Goal: Task Accomplishment & Management: Manage account settings

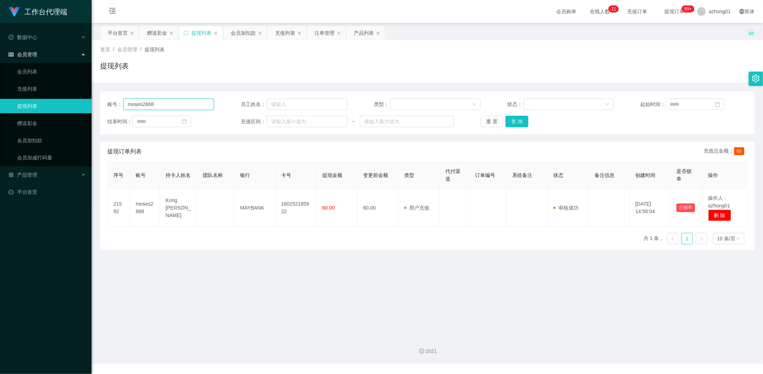
drag, startPoint x: 169, startPoint y: 101, endPoint x: 79, endPoint y: 101, distance: 89.5
click at [82, 100] on section "工作台代理端 数据中心 会员管理 会员列表 充值列表 提现列表 赠送彩金 会员加扣款 会员加减打码量 产品管理 平台首页 保存配置 重置配置 整体风格设置 主…" at bounding box center [381, 181] width 763 height 363
paste input "jackiechow"
type input "jackiechow"
click at [518, 117] on button "查 询" at bounding box center [517, 121] width 23 height 11
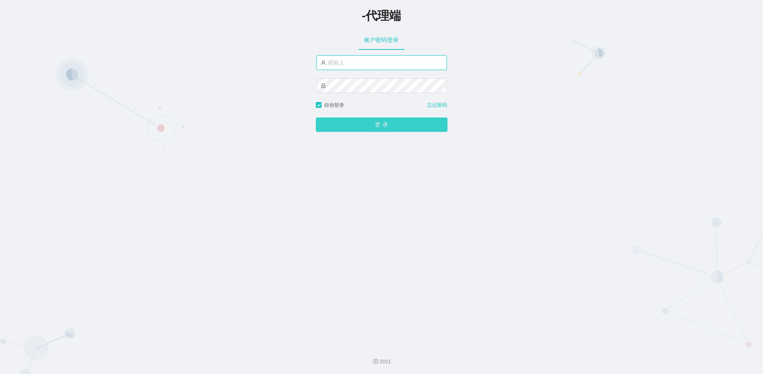
type input "azhong01"
click at [395, 125] on button "登 录" at bounding box center [382, 124] width 132 height 14
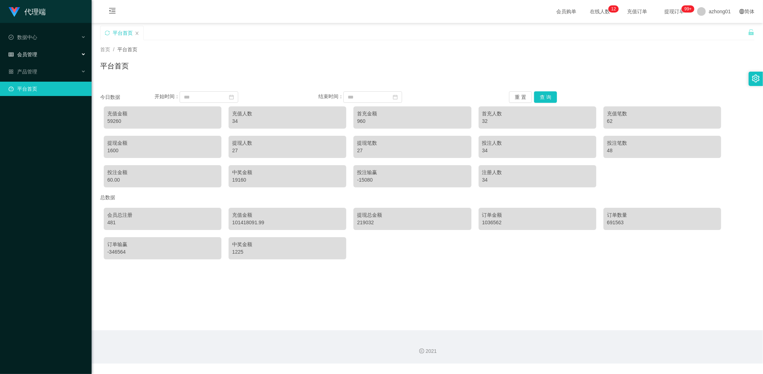
click at [32, 52] on span "会员管理" at bounding box center [23, 55] width 29 height 6
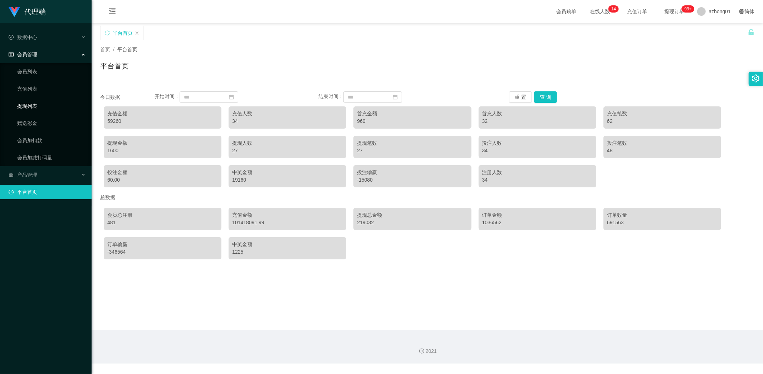
drag, startPoint x: 34, startPoint y: 106, endPoint x: 52, endPoint y: 110, distance: 18.3
click at [34, 106] on link "提现列表" at bounding box center [51, 106] width 69 height 14
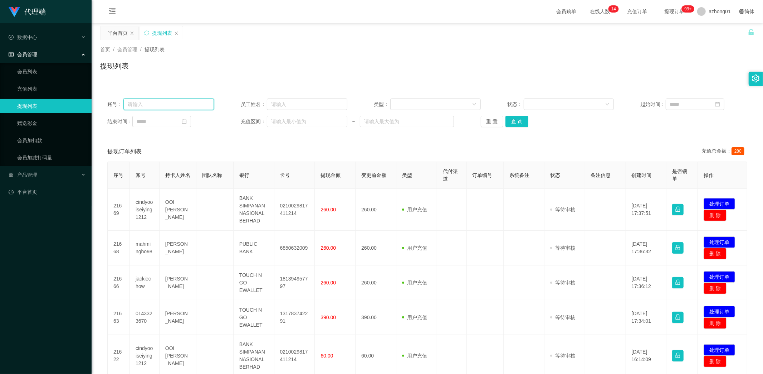
drag, startPoint x: 166, startPoint y: 104, endPoint x: 137, endPoint y: 102, distance: 28.7
click at [137, 102] on input "text" at bounding box center [168, 103] width 91 height 11
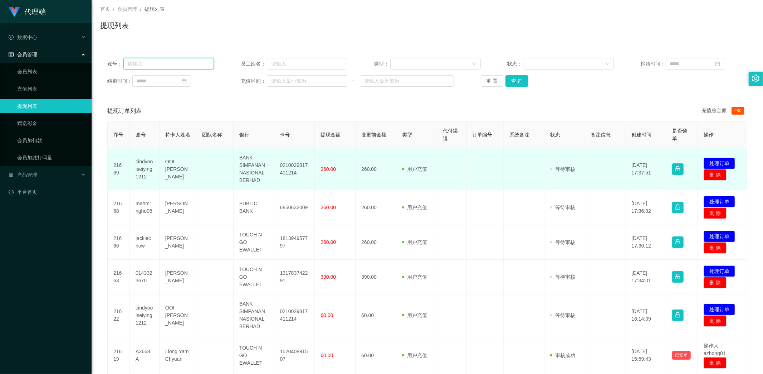
scroll to position [79, 0]
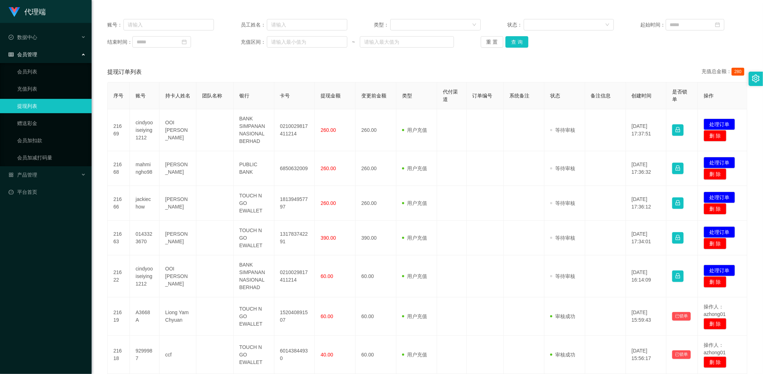
click at [623, 48] on div "账号： 员工姓名： 类型： 状态： 起始时间： 结束时间： 充值区间： ~ 重 置 查 询" at bounding box center [427, 33] width 655 height 43
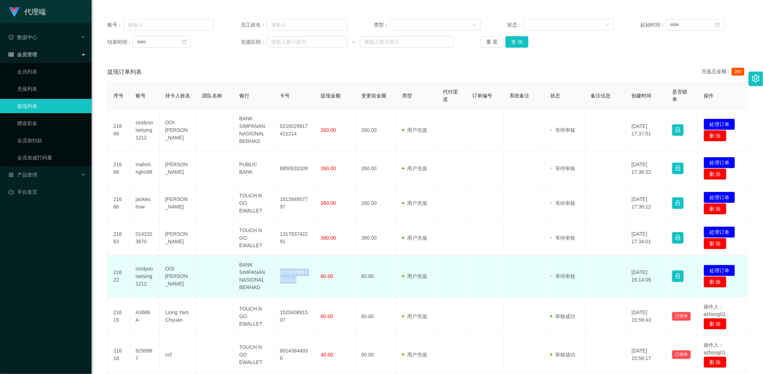
drag, startPoint x: 277, startPoint y: 271, endPoint x: 297, endPoint y: 280, distance: 22.8
click at [297, 280] on td "0210029817411214" at bounding box center [295, 276] width 41 height 42
copy td "0210029817411214"
click at [296, 282] on td "0210029817411214" at bounding box center [295, 276] width 41 height 42
drag, startPoint x: 278, startPoint y: 271, endPoint x: 306, endPoint y: 281, distance: 30.5
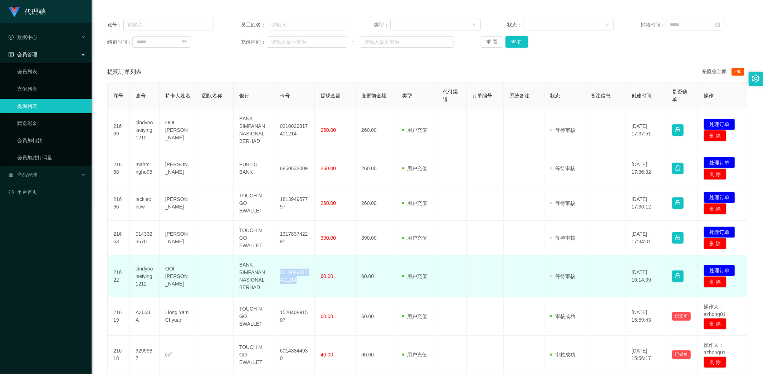
click at [306, 281] on td "0210029817411214" at bounding box center [295, 276] width 41 height 42
copy td "0210029817411214"
click at [714, 270] on button "处理订单" at bounding box center [719, 270] width 31 height 11
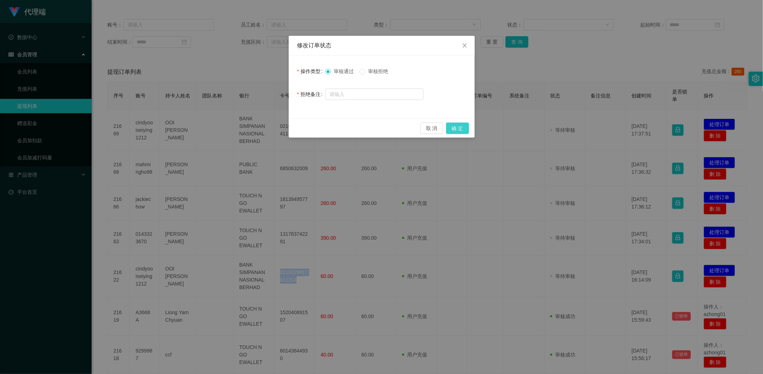
click at [459, 127] on button "确 定" at bounding box center [457, 127] width 23 height 11
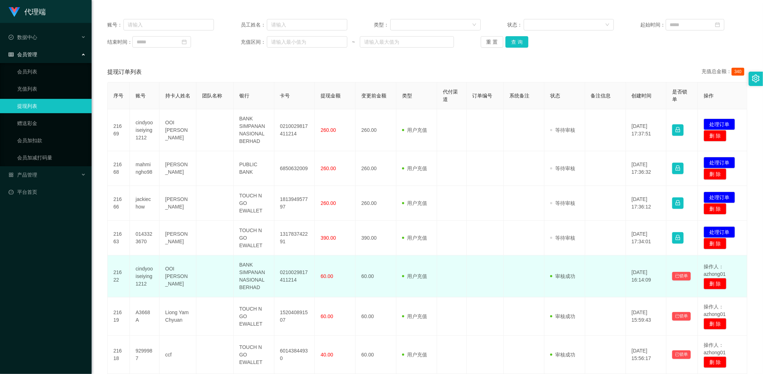
click at [481, 280] on td at bounding box center [485, 276] width 37 height 42
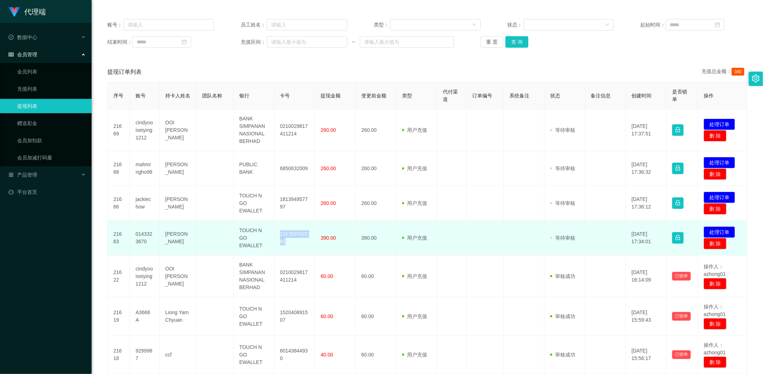
drag, startPoint x: 278, startPoint y: 232, endPoint x: 293, endPoint y: 242, distance: 18.9
click at [293, 242] on td "131783742291" at bounding box center [295, 237] width 41 height 35
copy td "131783742291"
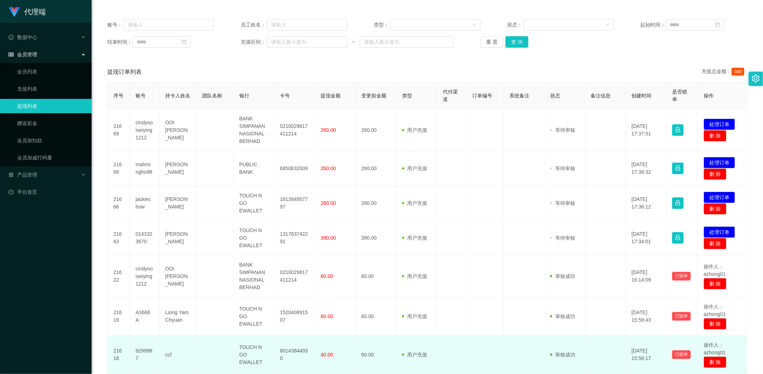
click at [477, 367] on td at bounding box center [485, 354] width 37 height 38
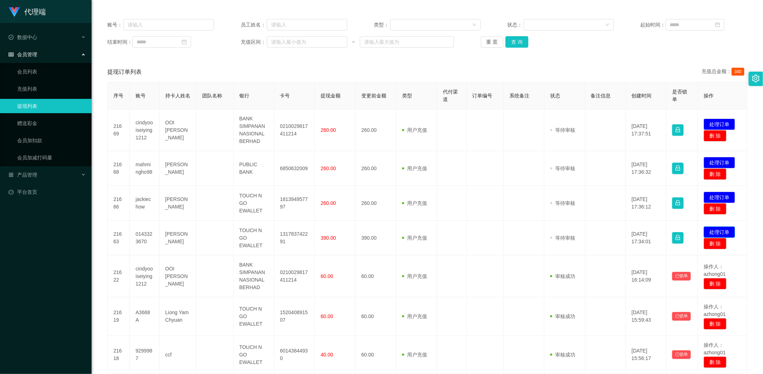
click at [713, 228] on button "处理订单" at bounding box center [719, 231] width 31 height 11
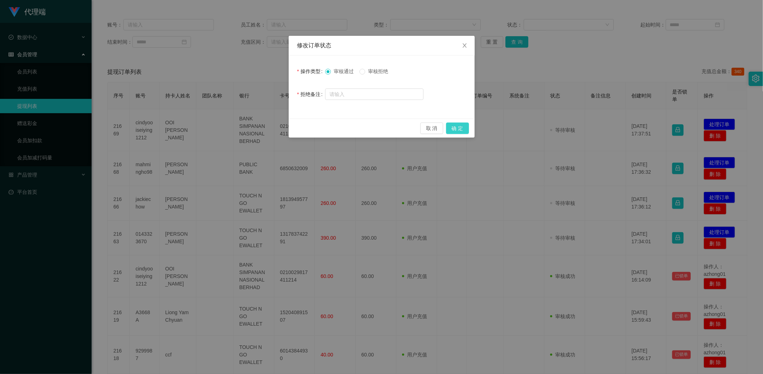
click at [464, 125] on button "确 定" at bounding box center [457, 127] width 23 height 11
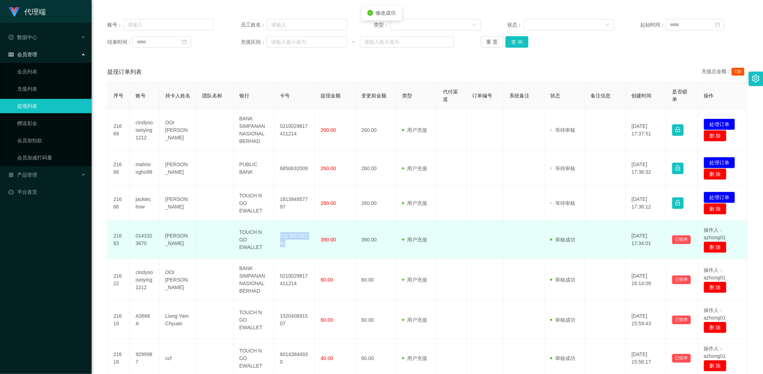
drag, startPoint x: 276, startPoint y: 233, endPoint x: 291, endPoint y: 246, distance: 19.8
click at [291, 246] on td "131783742291" at bounding box center [295, 239] width 41 height 38
copy td "131783742291"
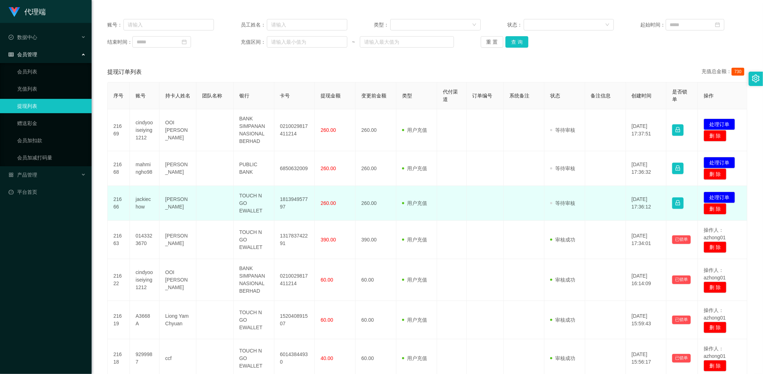
click at [297, 210] on td "181394957797" at bounding box center [295, 203] width 41 height 35
drag, startPoint x: 277, startPoint y: 196, endPoint x: 304, endPoint y: 209, distance: 29.5
click at [304, 209] on td "181394957797" at bounding box center [295, 203] width 41 height 35
copy td "181394957797"
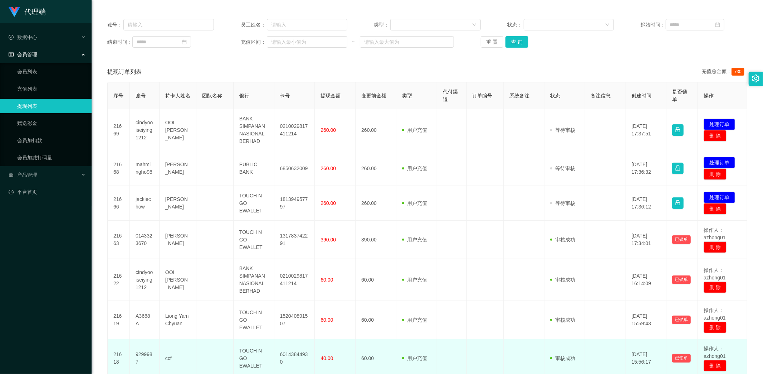
click at [485, 364] on td at bounding box center [485, 358] width 37 height 38
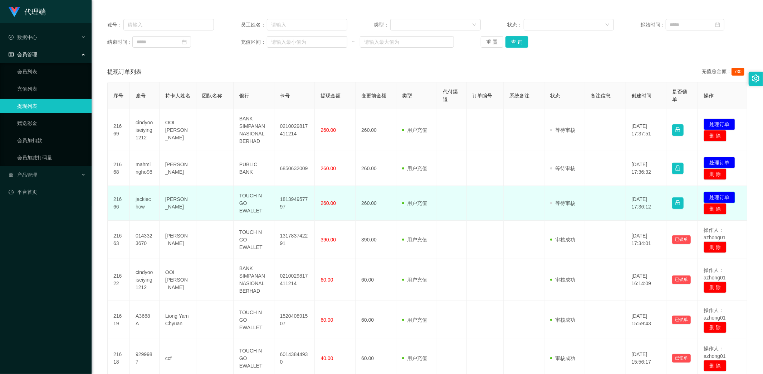
click at [708, 194] on button "处理订单" at bounding box center [719, 196] width 31 height 11
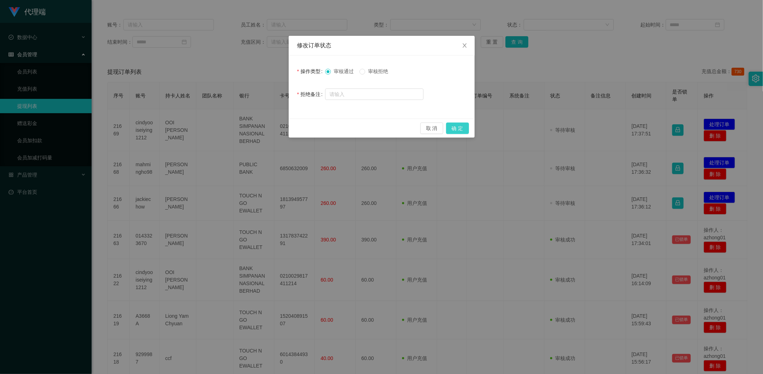
click at [458, 129] on button "确 定" at bounding box center [457, 127] width 23 height 11
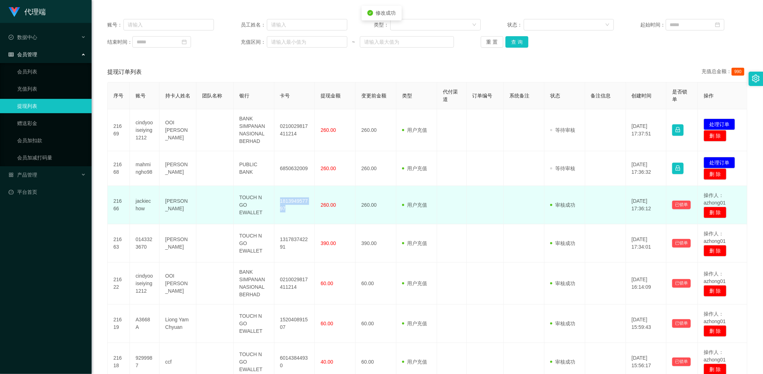
drag, startPoint x: 275, startPoint y: 197, endPoint x: 294, endPoint y: 210, distance: 23.1
click at [294, 210] on td "181394957797" at bounding box center [295, 205] width 41 height 38
copy td "181394957797"
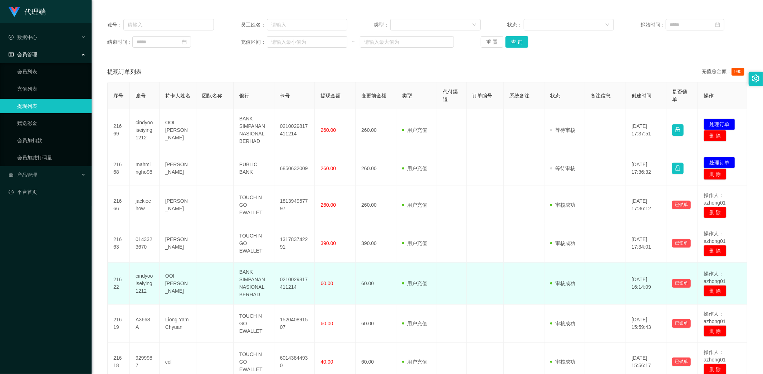
click at [475, 289] on td at bounding box center [485, 283] width 37 height 42
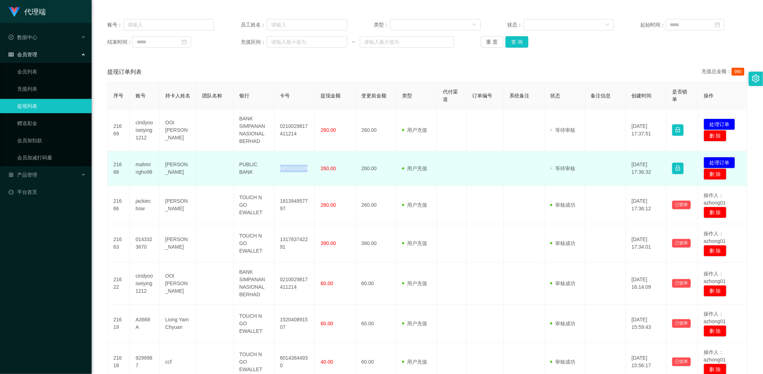
drag, startPoint x: 273, startPoint y: 166, endPoint x: 310, endPoint y: 167, distance: 36.2
click at [310, 167] on td "6850632009" at bounding box center [295, 168] width 41 height 35
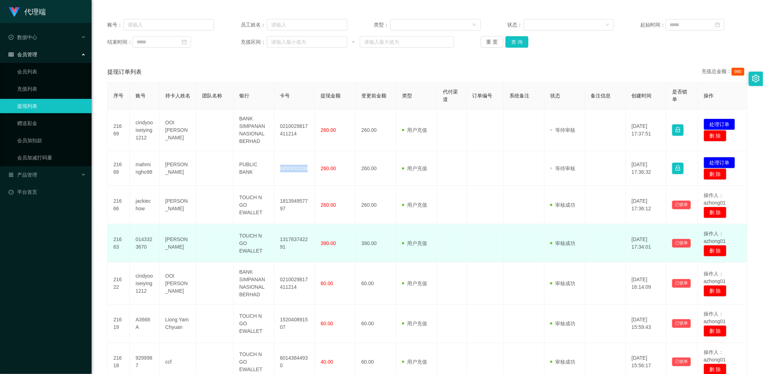
copy td "6850632009"
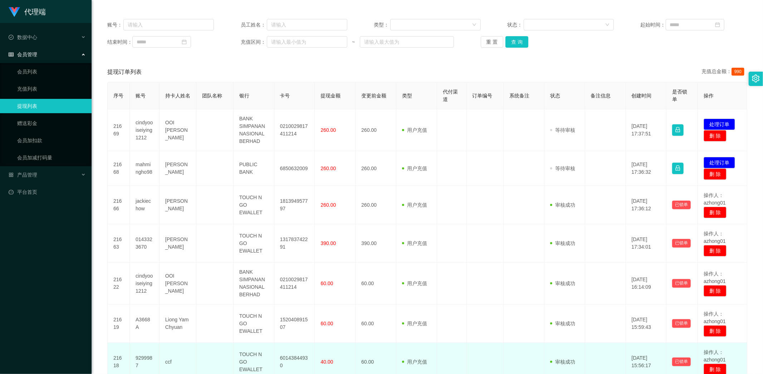
click at [485, 356] on td at bounding box center [485, 362] width 37 height 38
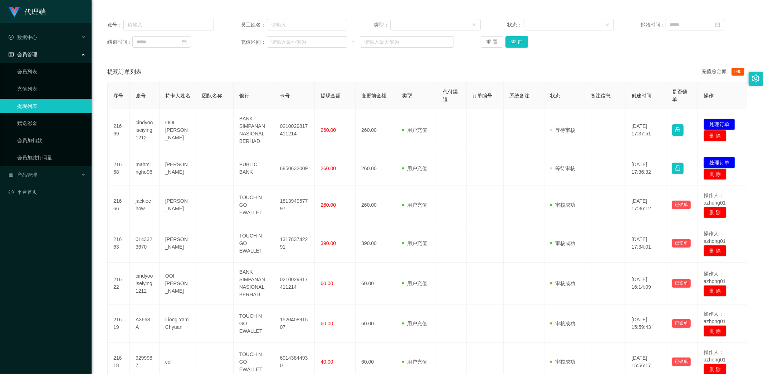
drag, startPoint x: 716, startPoint y: 159, endPoint x: 683, endPoint y: 158, distance: 33.3
click at [716, 159] on button "处理订单" at bounding box center [719, 162] width 31 height 11
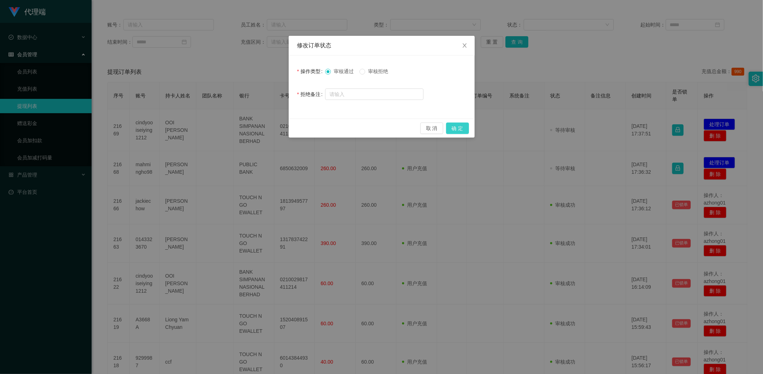
click at [459, 126] on button "确 定" at bounding box center [457, 127] width 23 height 11
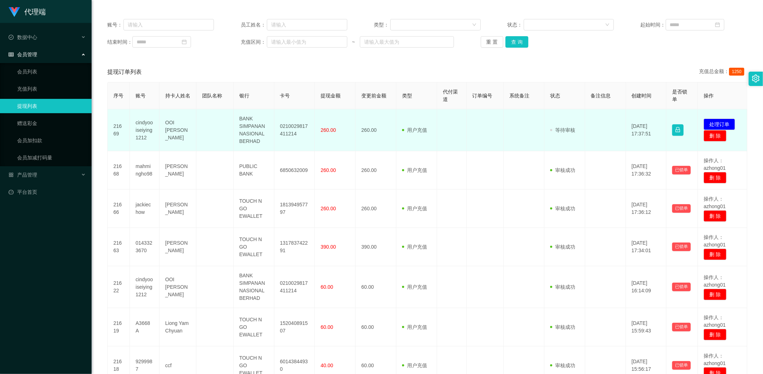
click at [294, 134] on td "0210029817411214" at bounding box center [295, 130] width 41 height 42
drag, startPoint x: 276, startPoint y: 124, endPoint x: 303, endPoint y: 137, distance: 29.8
click at [303, 137] on td "0210029817411214" at bounding box center [295, 130] width 41 height 42
copy td "0210029817411214"
click at [722, 123] on button "处理订单" at bounding box center [719, 123] width 31 height 11
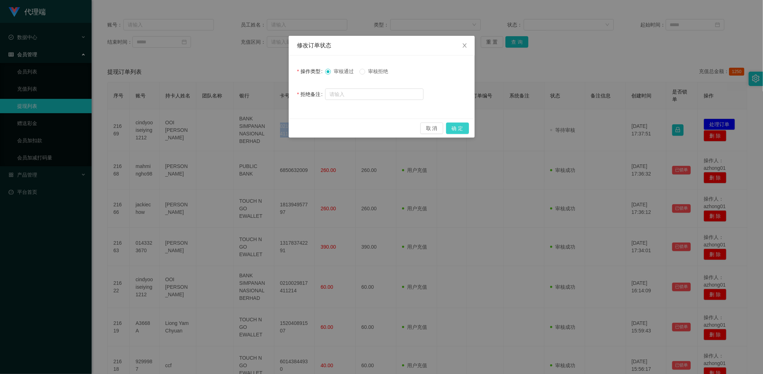
click at [460, 127] on button "确 定" at bounding box center [457, 127] width 23 height 11
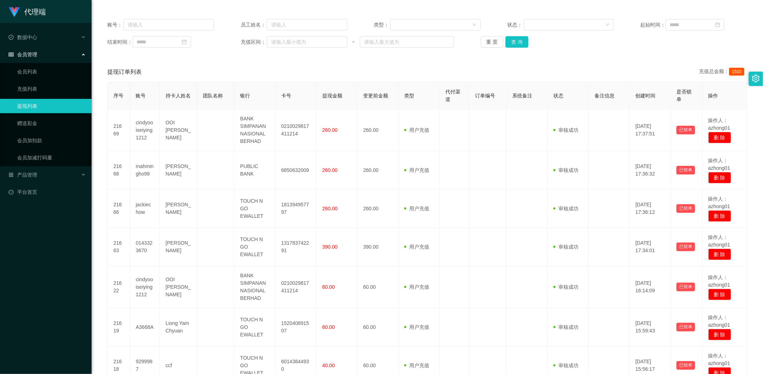
click at [456, 70] on div "提现订单列表 充值总金额： 1510" at bounding box center [427, 72] width 640 height 20
click at [175, 20] on input "text" at bounding box center [168, 24] width 91 height 11
paste input "Mama"
click at [515, 42] on button "查 询" at bounding box center [517, 41] width 23 height 11
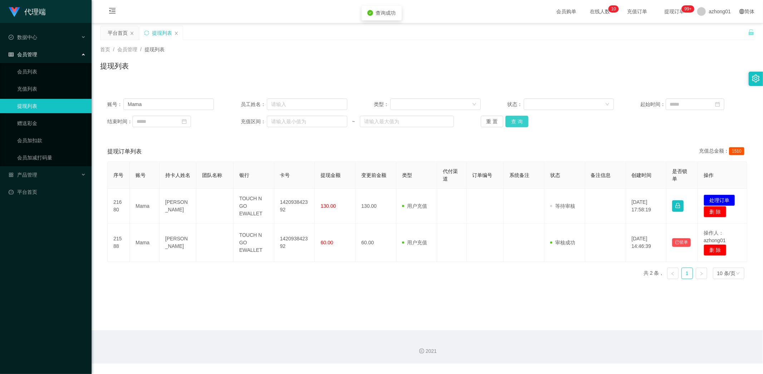
scroll to position [0, 0]
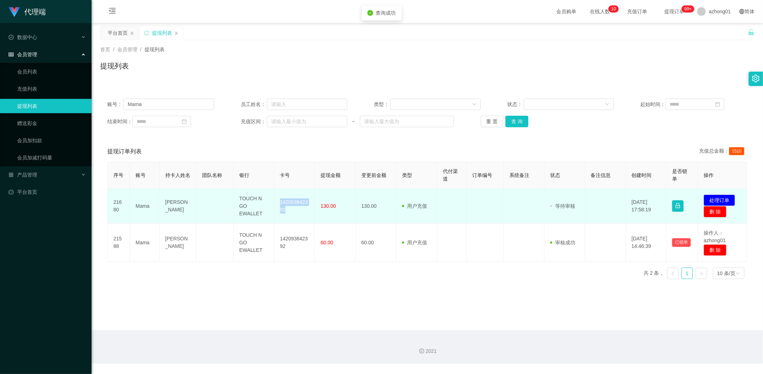
drag, startPoint x: 276, startPoint y: 198, endPoint x: 290, endPoint y: 213, distance: 20.5
click at [290, 213] on td "142093842392" at bounding box center [295, 206] width 41 height 35
copy td "142093842392"
click at [713, 198] on button "处理订单" at bounding box center [719, 199] width 31 height 11
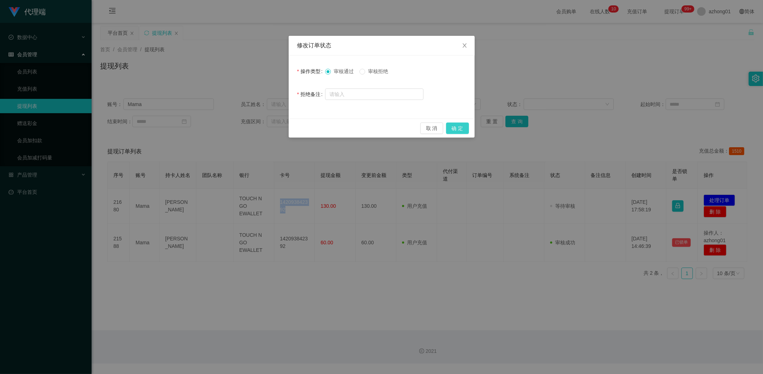
click at [456, 128] on button "确 定" at bounding box center [457, 127] width 23 height 11
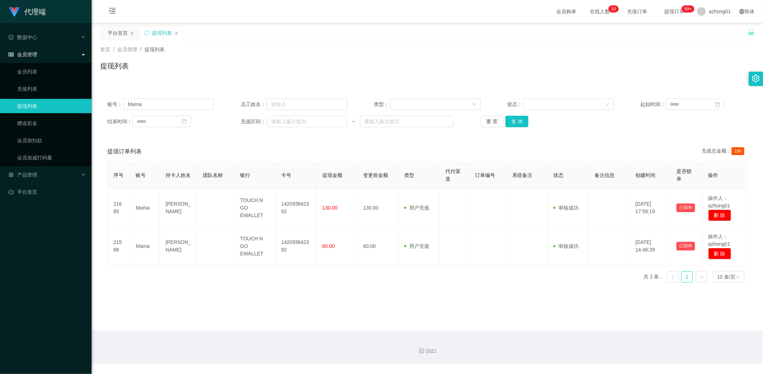
click at [315, 295] on main "关闭左侧 关闭右侧 关闭其它 刷新页面 平台首页 提现列表 首页 / 会员管理 / 提现列表 / 提现列表 账号： Mama 员工姓名： 类型： 状态： 起始…" at bounding box center [428, 176] width 672 height 307
drag, startPoint x: 161, startPoint y: 102, endPoint x: 107, endPoint y: 97, distance: 55.0
click at [107, 97] on div "账号： Mama 员工姓名： 类型： 状态： 起始时间： 结束时间： 充值区间： ~ 重 置 查 询" at bounding box center [427, 112] width 655 height 43
paste input "12345677"
type input "12345677"
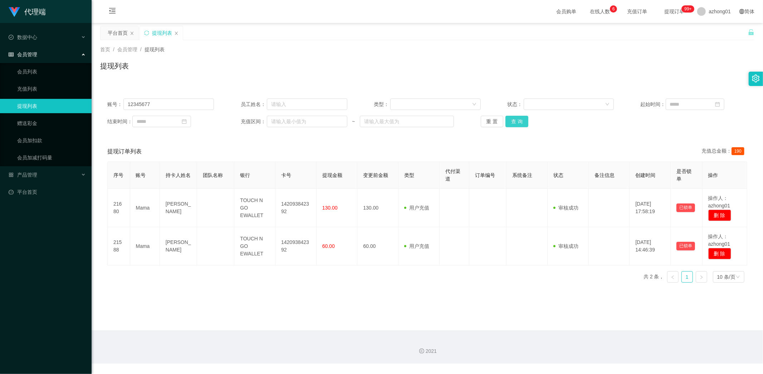
click at [515, 120] on button "查 询" at bounding box center [517, 121] width 23 height 11
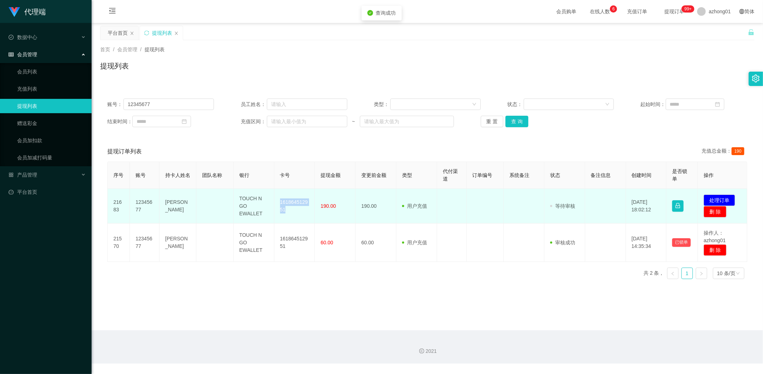
drag, startPoint x: 278, startPoint y: 198, endPoint x: 296, endPoint y: 212, distance: 23.7
click at [296, 212] on td "161864512951" at bounding box center [295, 206] width 41 height 35
copy td "161864512951"
click at [714, 198] on button "处理订单" at bounding box center [719, 199] width 31 height 11
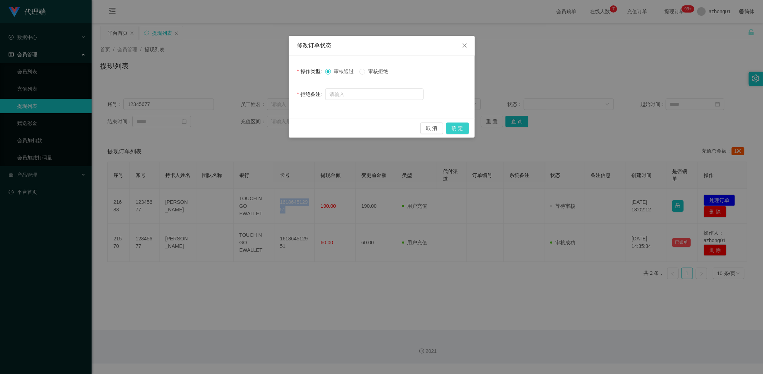
drag, startPoint x: 464, startPoint y: 128, endPoint x: 473, endPoint y: 168, distance: 40.5
click at [464, 128] on button "确 定" at bounding box center [457, 127] width 23 height 11
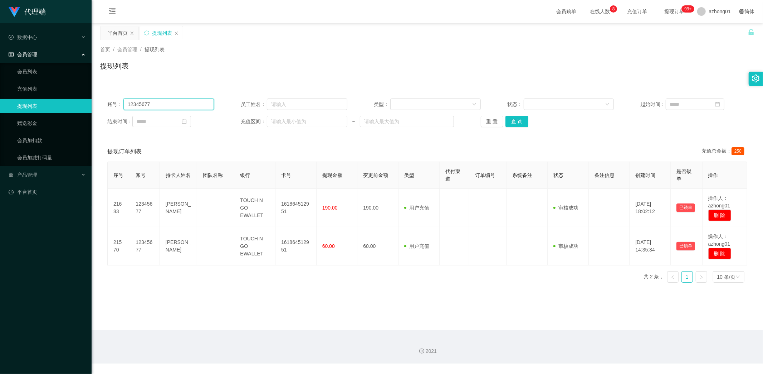
drag, startPoint x: 126, startPoint y: 104, endPoint x: 103, endPoint y: 104, distance: 23.3
click at [103, 104] on div "账号： 12345677 员工姓名： 类型： 状态： 起始时间： 结束时间： 充值区间： ~ 重 置 查 询" at bounding box center [427, 112] width 655 height 43
drag, startPoint x: 24, startPoint y: 121, endPoint x: 47, endPoint y: 131, distance: 24.2
click at [25, 122] on link "赠送彩金" at bounding box center [51, 123] width 69 height 14
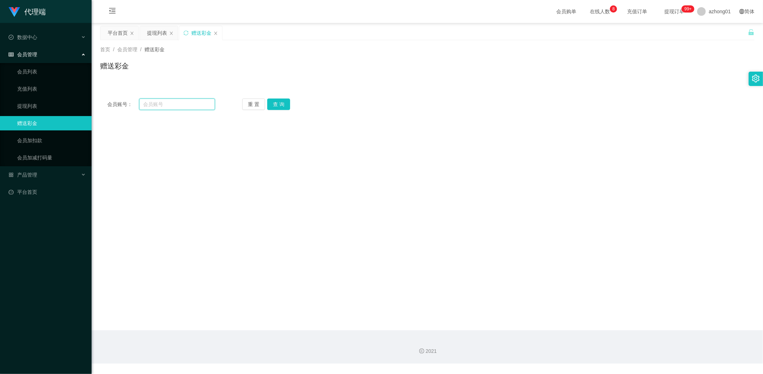
click at [156, 104] on input "text" at bounding box center [177, 103] width 76 height 11
paste input "12345677"
type input "12345677"
click at [286, 99] on button "查 询" at bounding box center [278, 103] width 23 height 11
click at [286, 101] on button "查 询" at bounding box center [282, 103] width 31 height 11
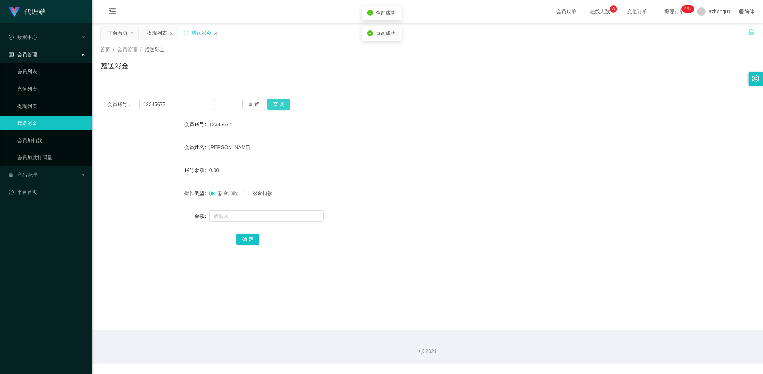
click at [286, 101] on button "查 询" at bounding box center [278, 103] width 23 height 11
click at [33, 107] on link "提现列表" at bounding box center [51, 106] width 69 height 14
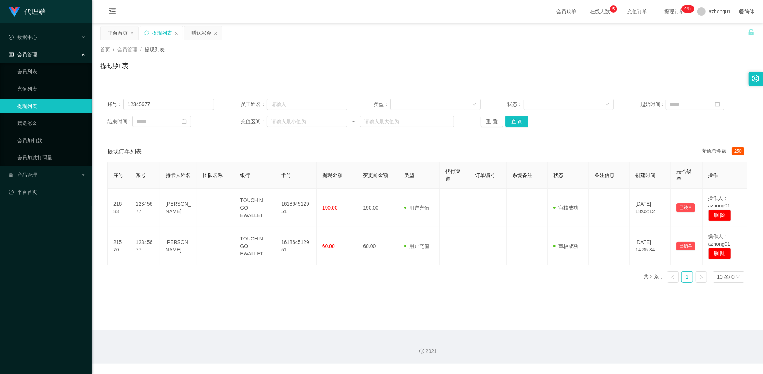
drag, startPoint x: 73, startPoint y: 294, endPoint x: 63, endPoint y: 192, distance: 102.8
click at [72, 294] on div "代理端 数据中心 会员管理 会员列表 充值列表 提现列表 赠送彩金 会员加扣款 会员加减打码量 产品管理 平台首页" at bounding box center [46, 187] width 92 height 374
drag, startPoint x: 167, startPoint y: 104, endPoint x: 91, endPoint y: 96, distance: 76.4
click at [88, 94] on section "代理端 数据中心 会员管理 会员列表 充值列表 提现列表 赠送彩金 会员加扣款 会员加减打码量 产品管理 平台首页 保存配置 重置配置 整体风格设置 主题色 …" at bounding box center [381, 181] width 763 height 363
paste input "L1211G"
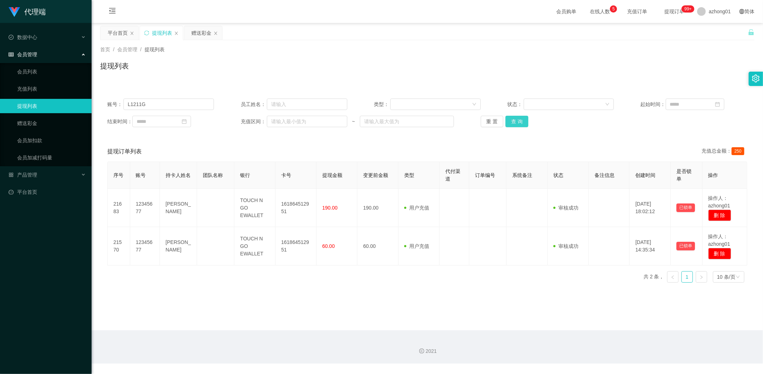
click at [520, 121] on button "查 询" at bounding box center [517, 121] width 23 height 11
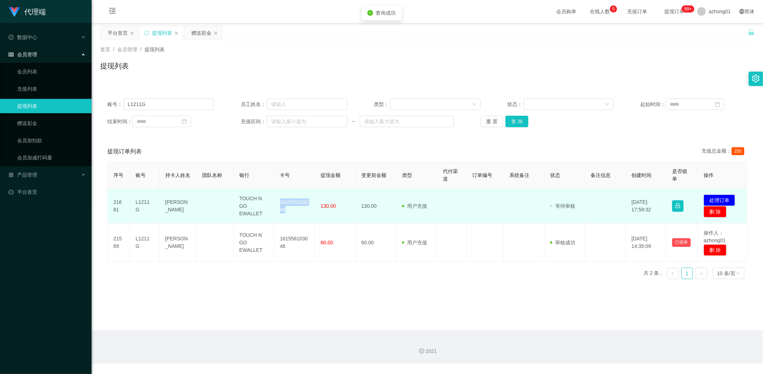
drag, startPoint x: 276, startPoint y: 198, endPoint x: 296, endPoint y: 213, distance: 24.8
click at [296, 213] on td "161556103046" at bounding box center [295, 206] width 41 height 35
click at [716, 199] on button "处理订单" at bounding box center [719, 199] width 31 height 11
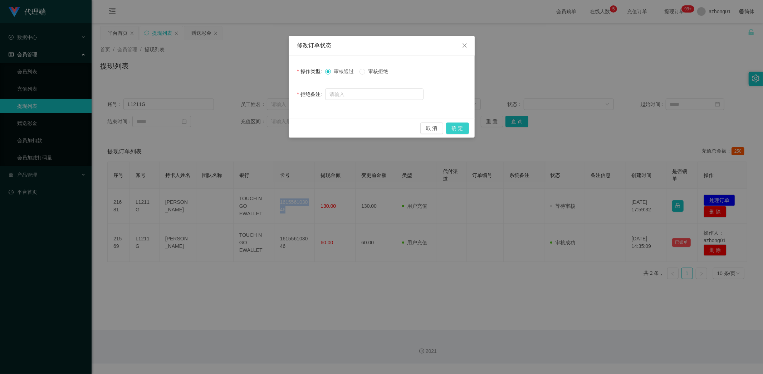
click at [461, 128] on button "确 定" at bounding box center [457, 127] width 23 height 11
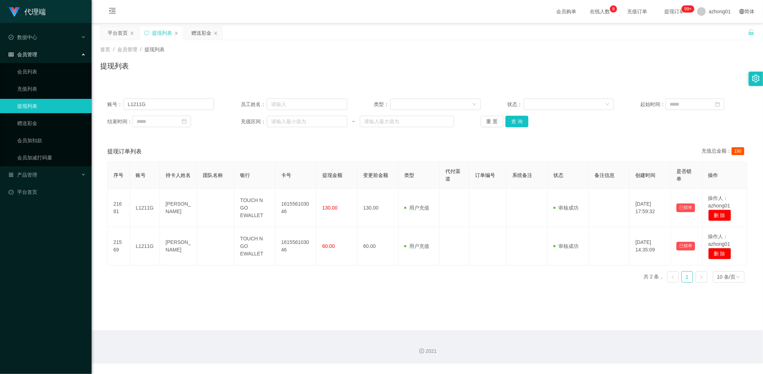
click at [248, 289] on main "关闭左侧 关闭右侧 关闭其它 刷新页面 平台首页 提现列表 赠送彩金 首页 / 会员管理 / 提现列表 / 提现列表 账号： L1211G 员工姓名： 类型：…" at bounding box center [428, 176] width 672 height 307
drag, startPoint x: 159, startPoint y: 105, endPoint x: 85, endPoint y: 94, distance: 74.5
click at [79, 92] on section "代理端 数据中心 会员管理 会员列表 充值列表 提现列表 赠送彩金 会员加扣款 会员加减打码量 产品管理 平台首页 保存配置 重置配置 整体风格设置 主题色 …" at bounding box center [381, 181] width 763 height 363
paste input "zzyy7248"
type input "zzyy7248"
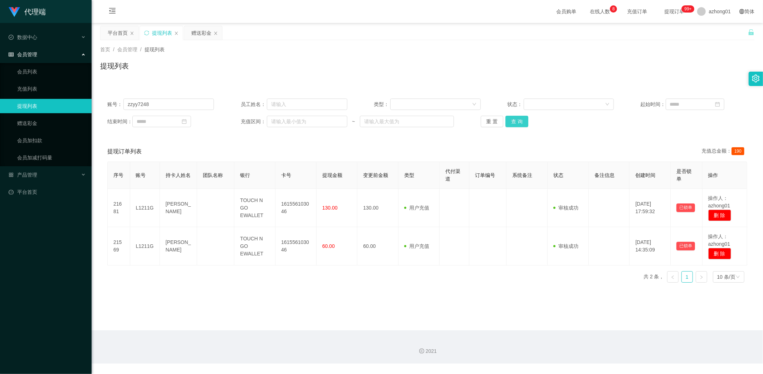
click at [514, 122] on button "查 询" at bounding box center [517, 121] width 23 height 11
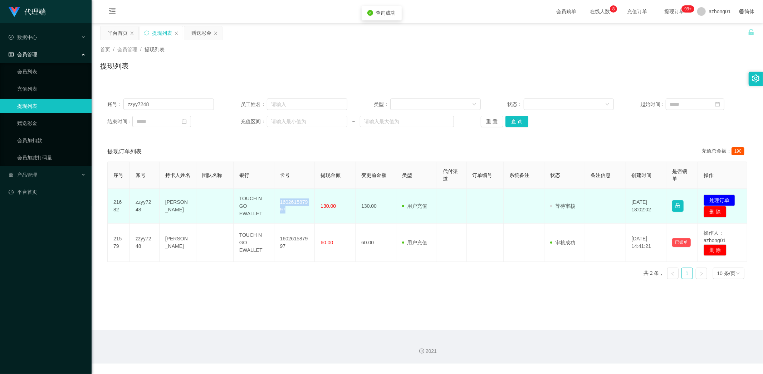
drag, startPoint x: 277, startPoint y: 199, endPoint x: 291, endPoint y: 213, distance: 19.7
click at [291, 213] on td "160261587997" at bounding box center [295, 206] width 41 height 35
click at [714, 198] on button "处理订单" at bounding box center [719, 199] width 31 height 11
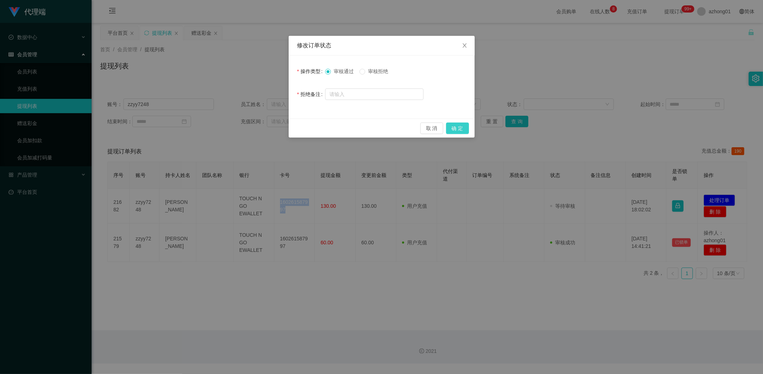
click at [459, 126] on button "确 定" at bounding box center [457, 127] width 23 height 11
